Goal: Information Seeking & Learning: Learn about a topic

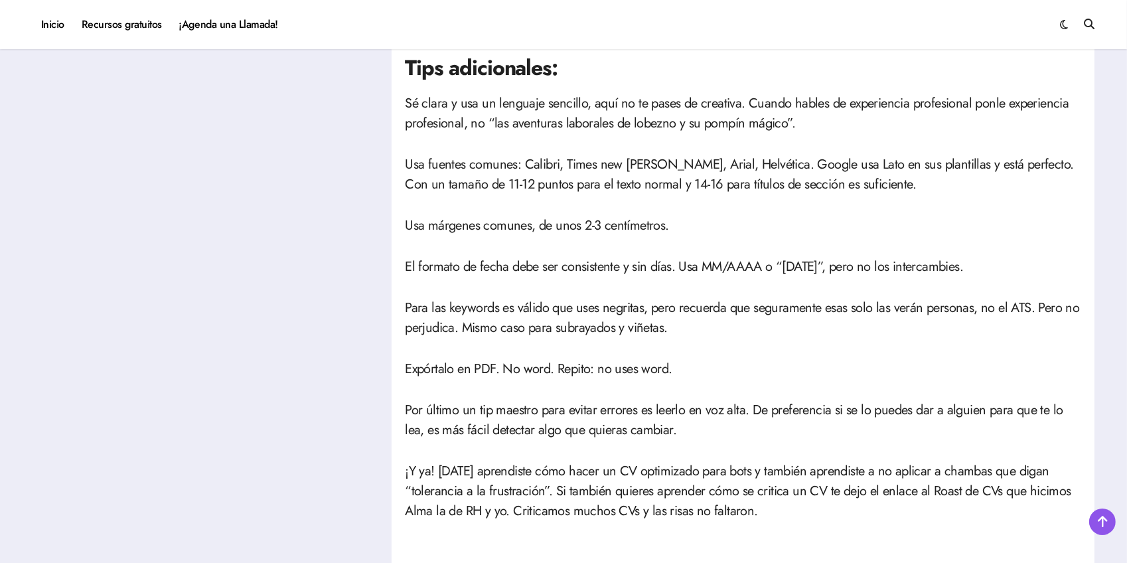
click at [761, 317] on p "Para las keywords es válido que uses negritas, pero recuerda que seguramente es…" at bounding box center [743, 318] width 677 height 40
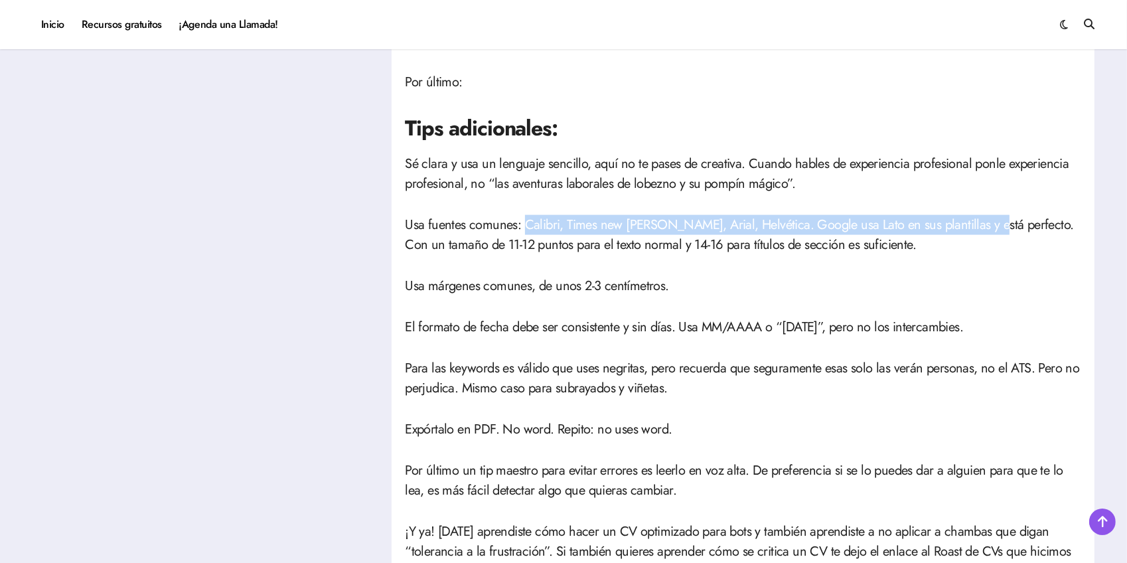
drag, startPoint x: 525, startPoint y: 226, endPoint x: 980, endPoint y: 212, distance: 455.7
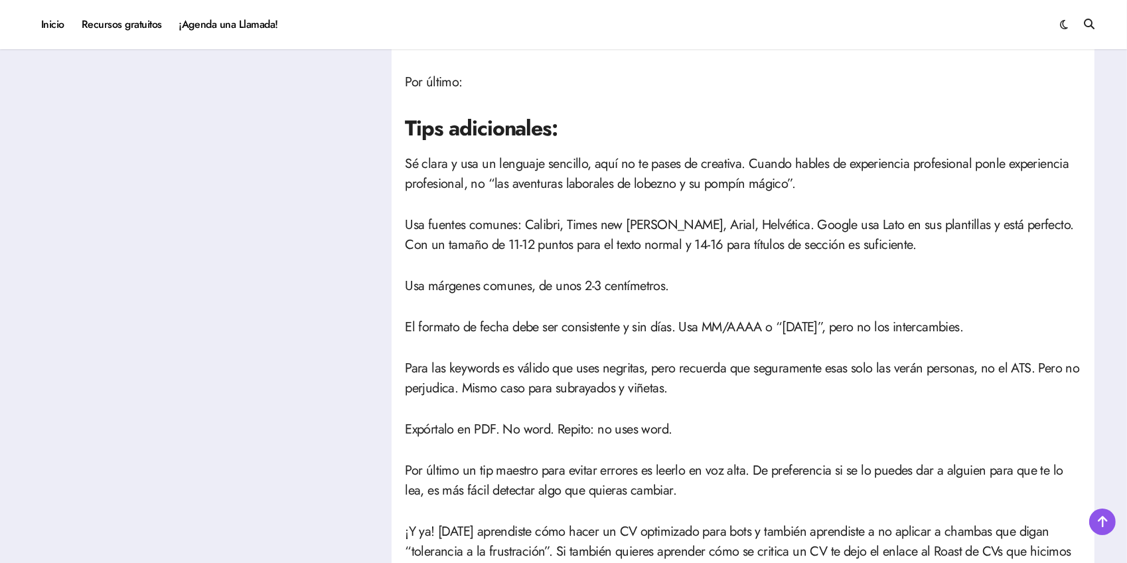
click at [571, 282] on p "Usa márgenes comunes, de unos 2-3 centímetros." at bounding box center [743, 286] width 677 height 20
drag, startPoint x: 665, startPoint y: 246, endPoint x: 695, endPoint y: 246, distance: 30.5
click at [693, 246] on p "Usa fuentes comunes: Calibri, Times new [PERSON_NAME], Arial, Helvética. Google…" at bounding box center [743, 235] width 677 height 40
click at [695, 246] on p "Usa fuentes comunes: Calibri, Times new [PERSON_NAME], Arial, Helvética. Google…" at bounding box center [743, 235] width 677 height 40
click at [751, 294] on p "Usa márgenes comunes, de unos 2-3 centímetros." at bounding box center [743, 286] width 677 height 20
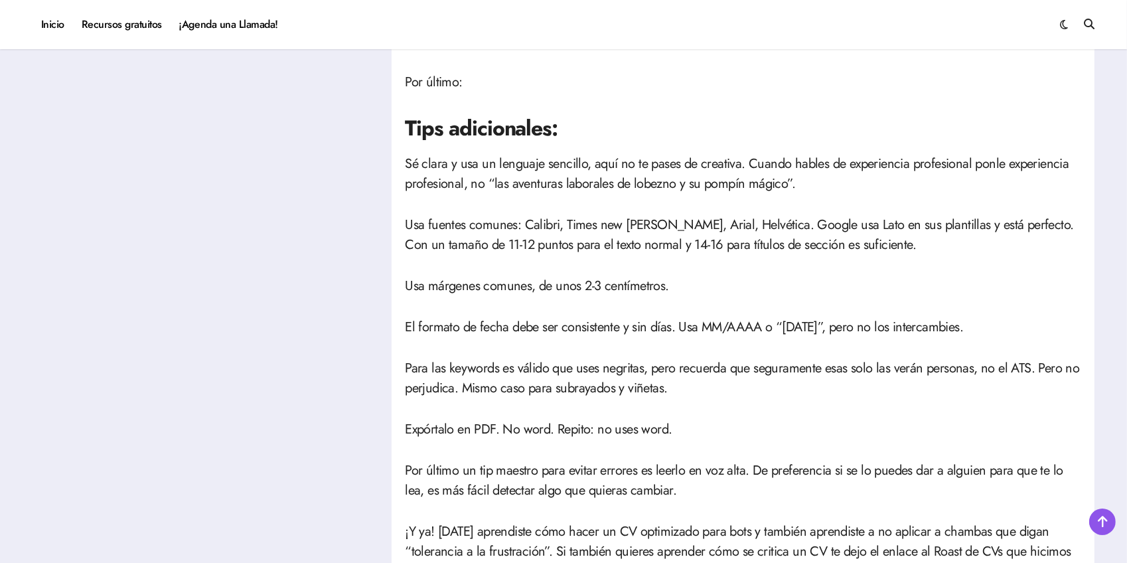
click at [581, 327] on p "El formato de fecha debe ser consistente y sin días. Usa MM/AAAA o “[DATE]”, pe…" at bounding box center [743, 327] width 677 height 20
click at [646, 290] on p "Usa márgenes comunes, de unos 2-3 centímetros." at bounding box center [743, 286] width 677 height 20
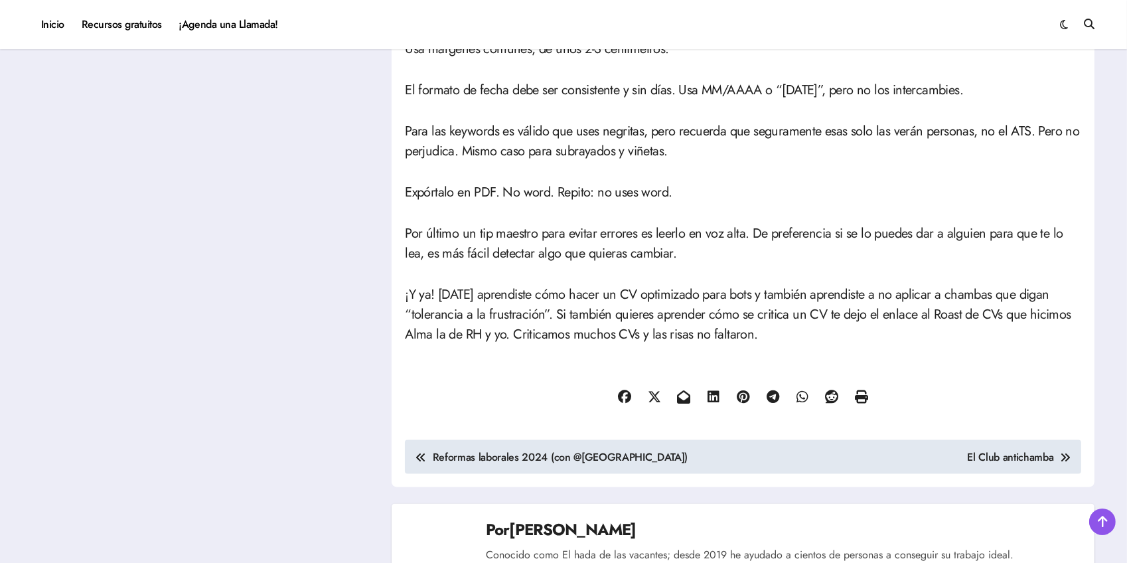
scroll to position [2311, 0]
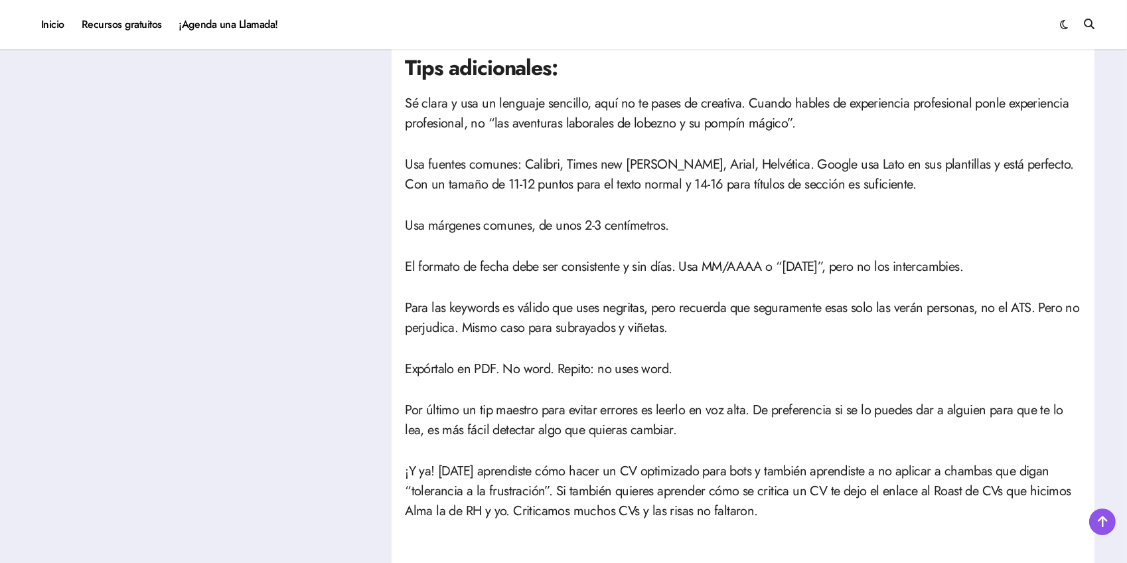
click at [936, 163] on p "Usa fuentes comunes: Calibri, Times new [PERSON_NAME], Arial, Helvética. Google…" at bounding box center [743, 175] width 677 height 40
drag, startPoint x: 783, startPoint y: 335, endPoint x: 790, endPoint y: 342, distance: 9.9
click at [783, 335] on p "Para las keywords es válido que uses negritas, pero recuerda que seguramente es…" at bounding box center [743, 318] width 677 height 40
